Goal: Task Accomplishment & Management: Manage account settings

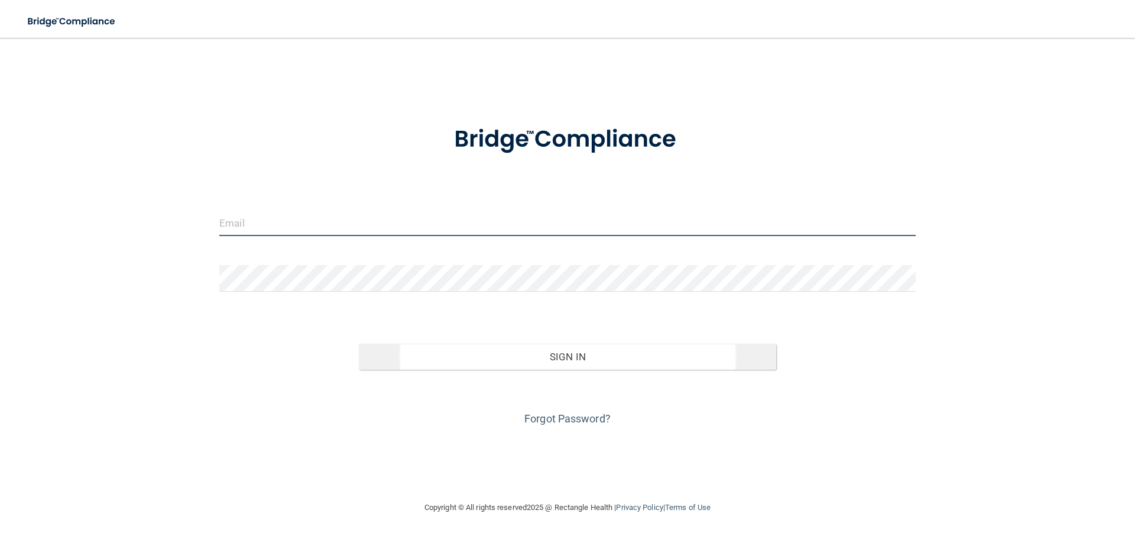
type input "[EMAIL_ADDRESS][DOMAIN_NAME]"
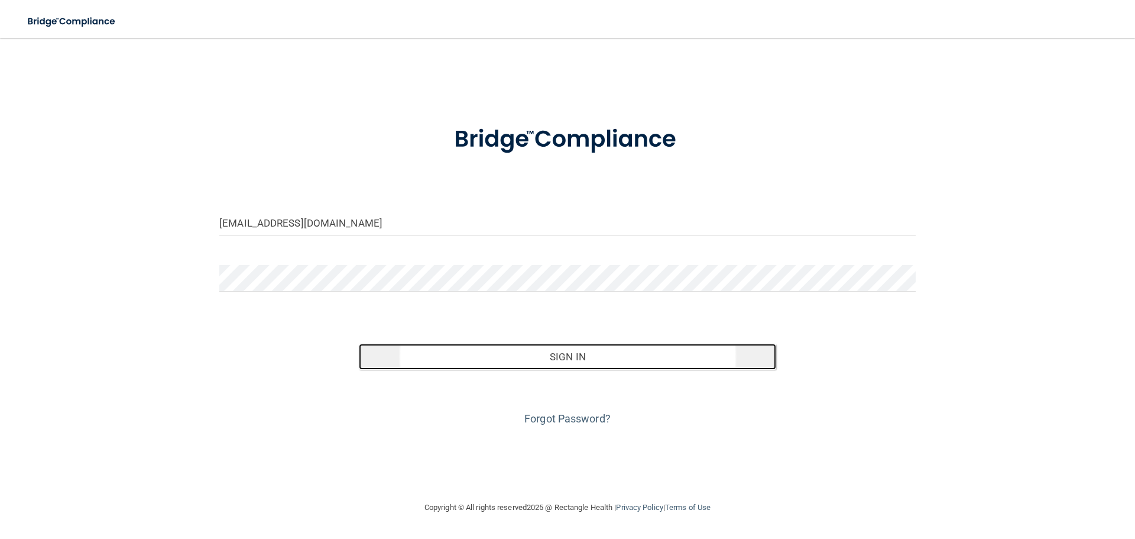
click at [585, 364] on button "Sign In" at bounding box center [568, 357] width 418 height 26
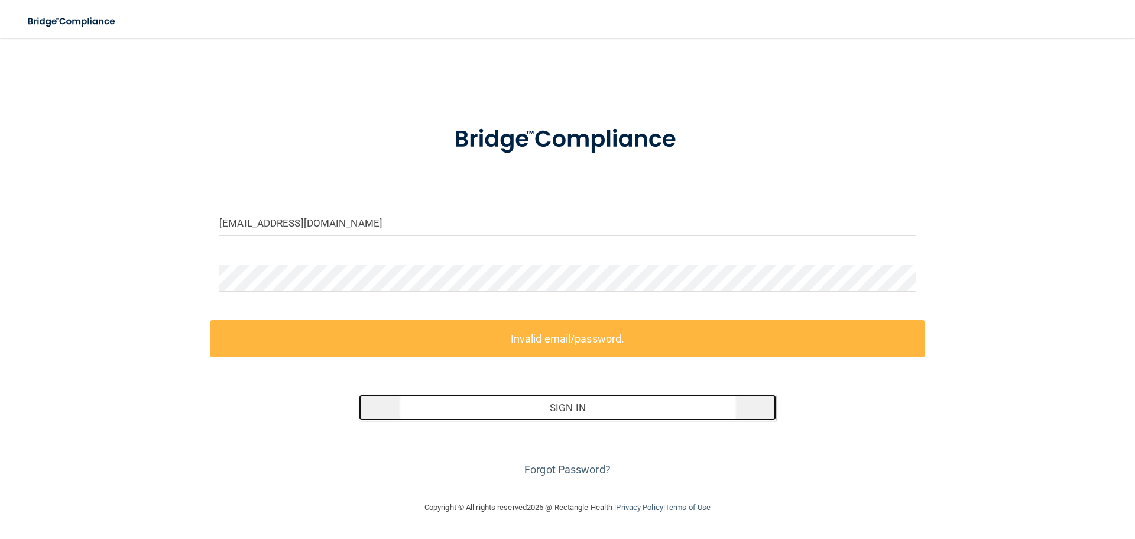
click at [574, 412] on button "Sign In" at bounding box center [568, 407] width 418 height 26
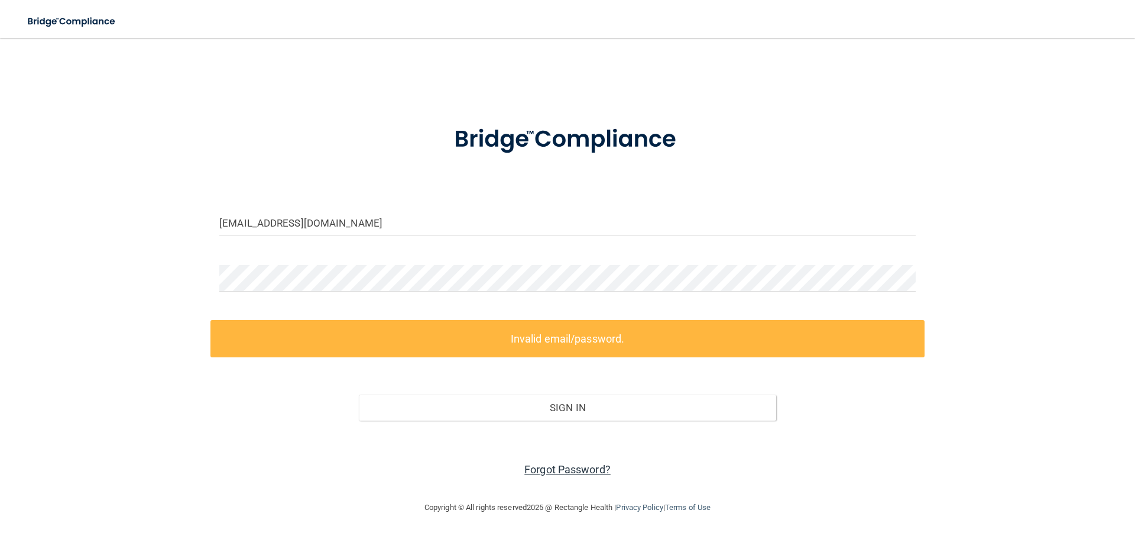
click at [585, 474] on link "Forgot Password?" at bounding box center [567, 469] width 86 height 12
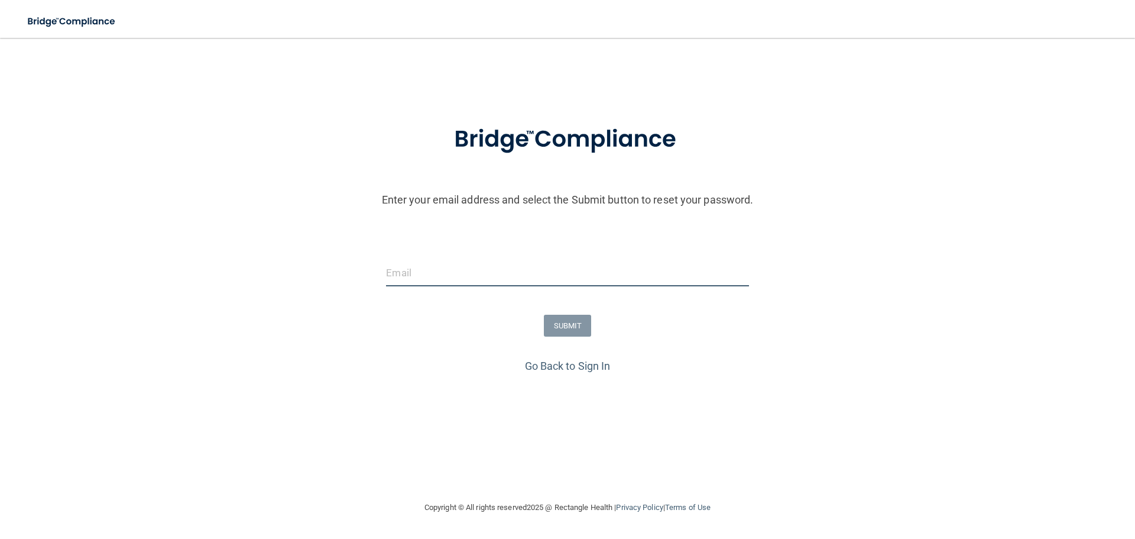
click at [448, 260] on input "email" at bounding box center [567, 273] width 362 height 27
type input "[EMAIL_ADDRESS][DOMAIN_NAME]"
click at [571, 325] on button "SUBMIT" at bounding box center [568, 326] width 48 height 22
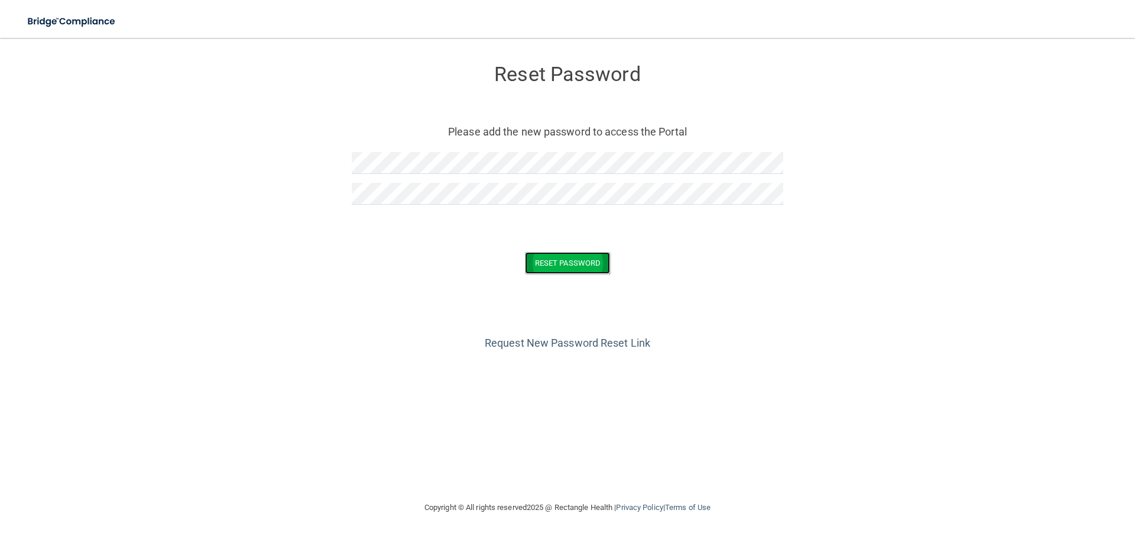
click at [585, 263] on button "Reset Password" at bounding box center [567, 263] width 85 height 22
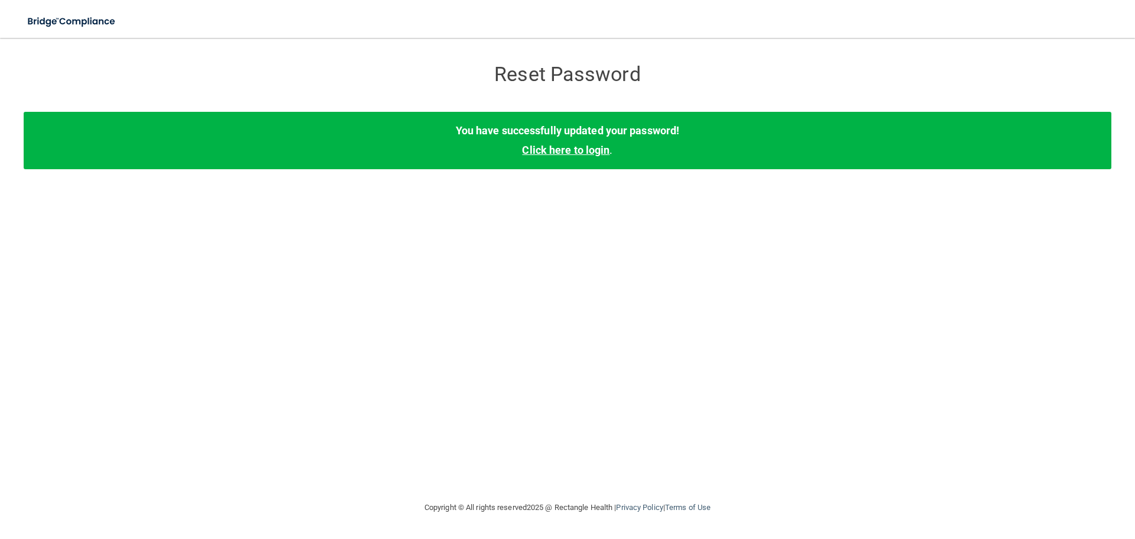
click at [580, 150] on link "Click here to login" at bounding box center [566, 150] width 88 height 12
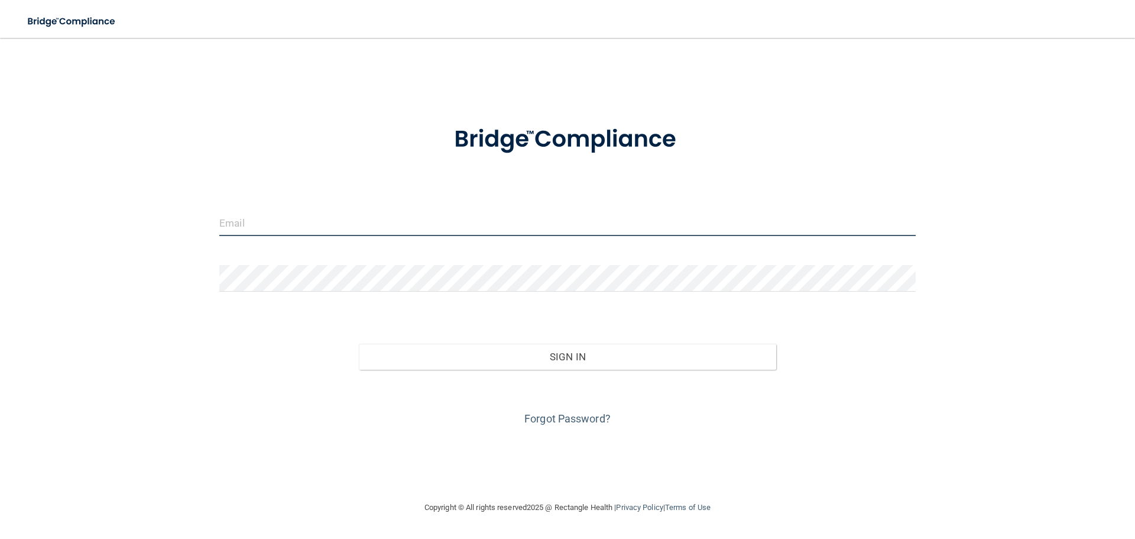
type input "[EMAIL_ADDRESS][DOMAIN_NAME]"
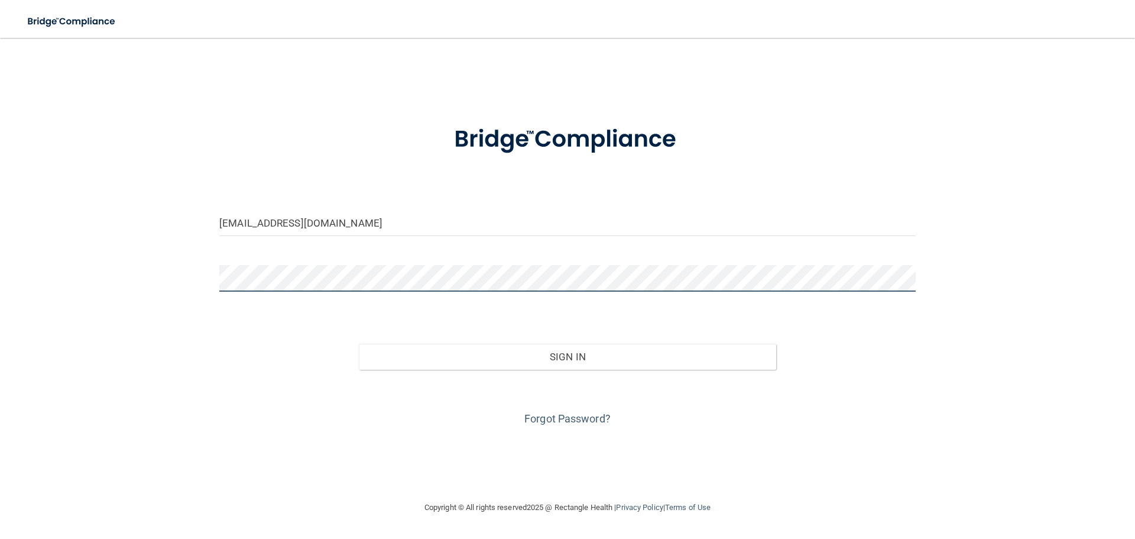
click at [359, 344] on button "Sign In" at bounding box center [568, 357] width 418 height 26
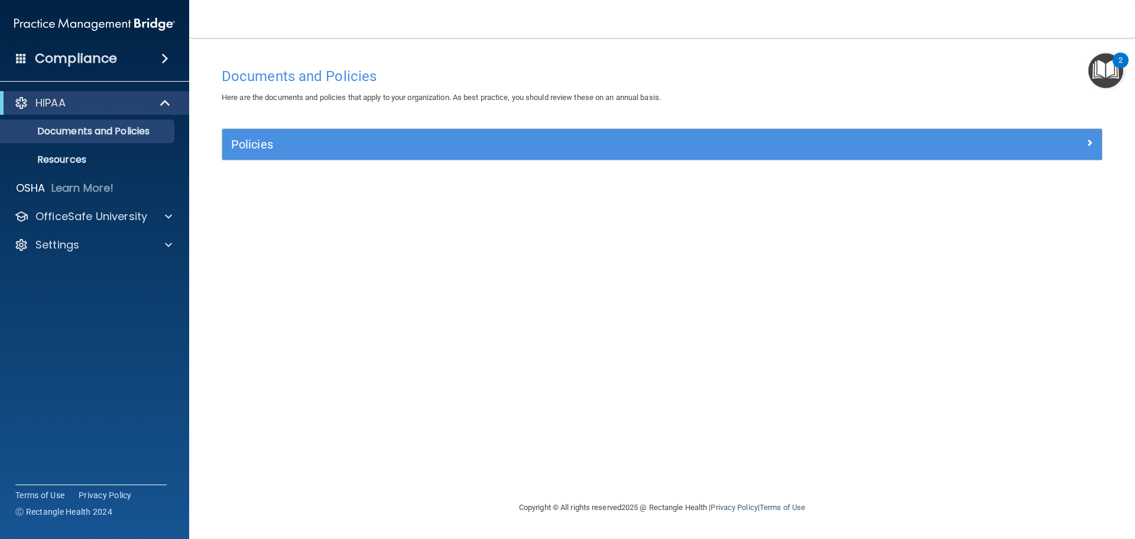
click at [102, 59] on h4 "Compliance" at bounding box center [76, 58] width 82 height 17
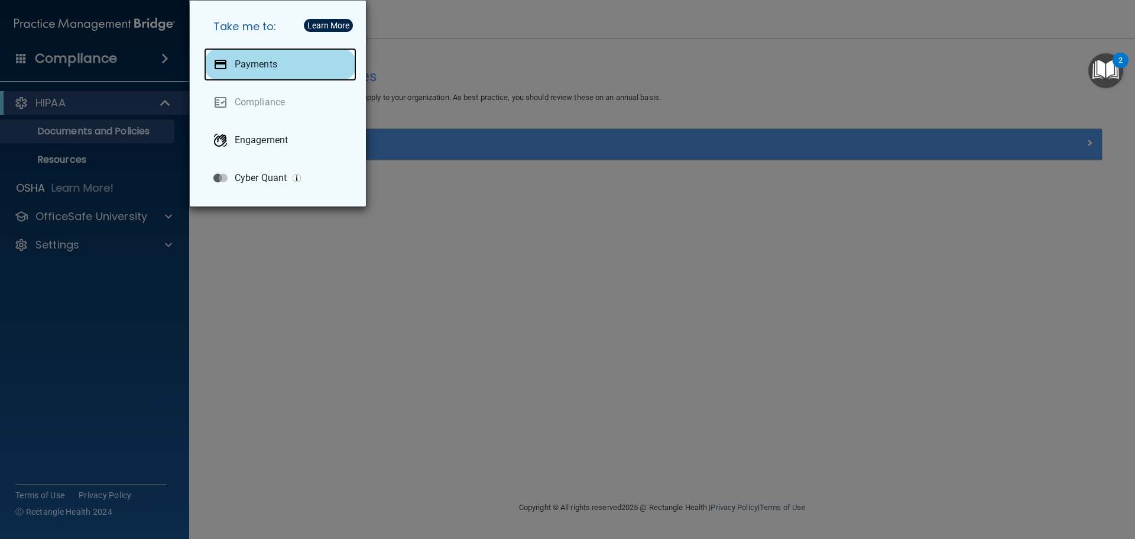
click at [279, 60] on div "Payments" at bounding box center [280, 64] width 153 height 33
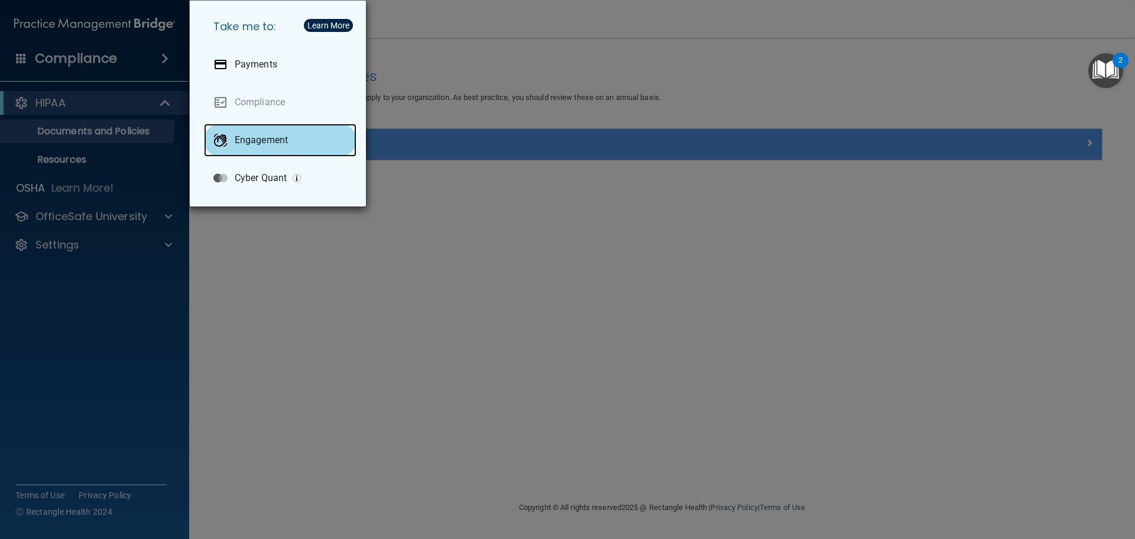
click at [269, 141] on p "Engagement" at bounding box center [261, 140] width 53 height 12
click at [68, 100] on div "Take me to: Payments Compliance Engagement Cyber Quant" at bounding box center [567, 269] width 1135 height 539
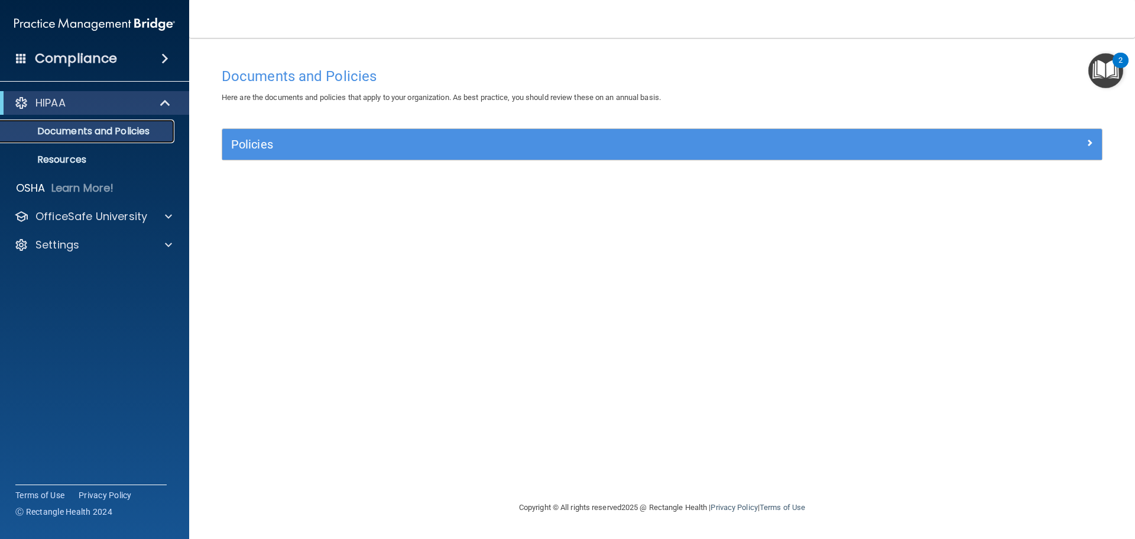
click at [71, 137] on p "Documents and Policies" at bounding box center [88, 131] width 161 height 12
click at [51, 160] on p "Resources" at bounding box center [88, 160] width 161 height 12
